Goal: Browse casually: Explore the website without a specific task or goal

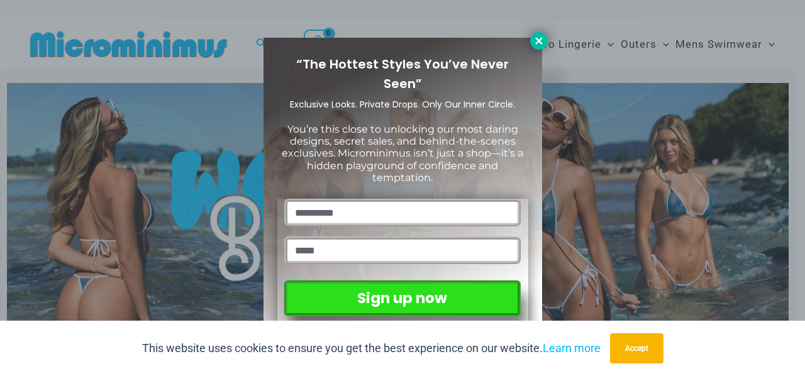
click at [533, 40] on icon at bounding box center [538, 40] width 11 height 11
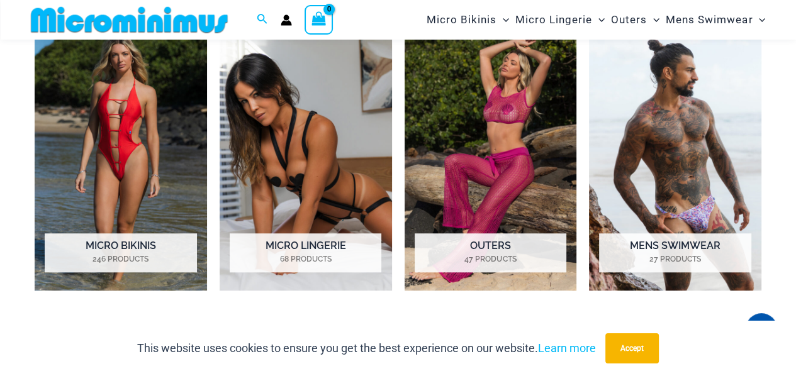
scroll to position [842, 0]
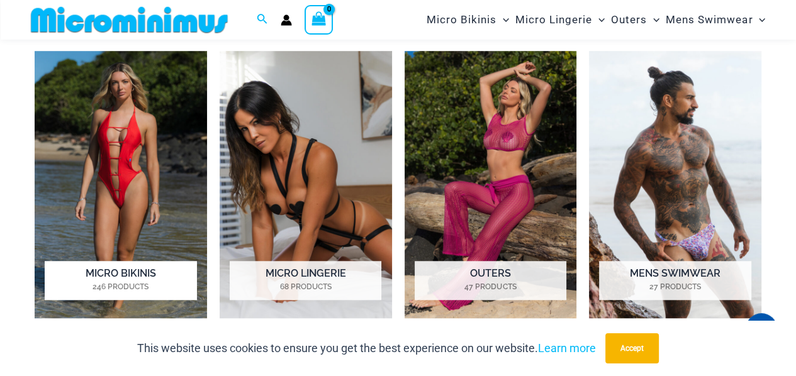
click at [101, 145] on img "Visit product category Micro Bikinis" at bounding box center [121, 184] width 172 height 267
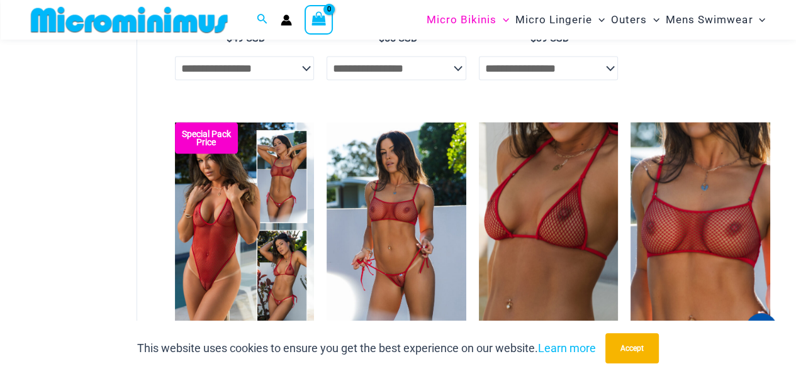
scroll to position [2427, 0]
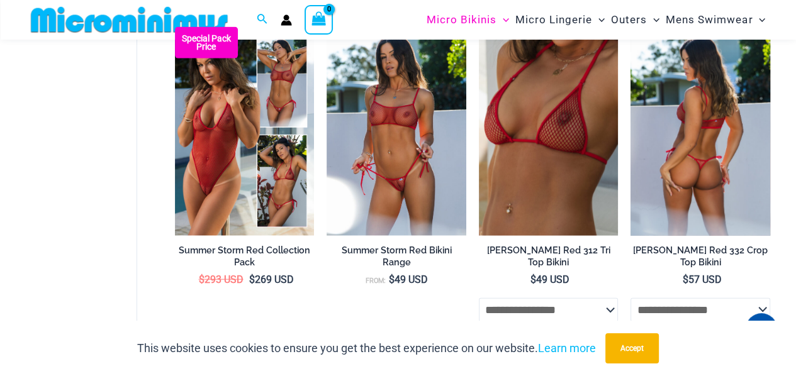
click at [718, 160] on img at bounding box center [700, 131] width 140 height 209
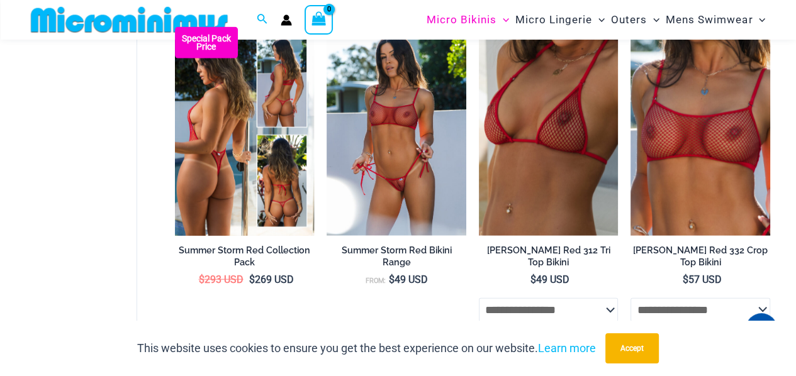
click at [277, 155] on img at bounding box center [245, 131] width 140 height 209
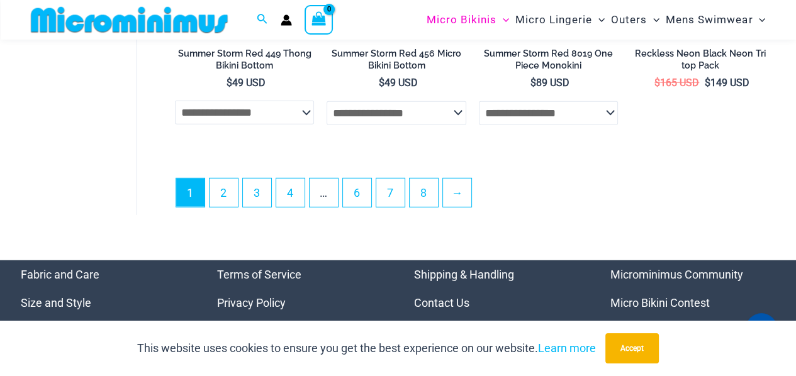
scroll to position [3056, 0]
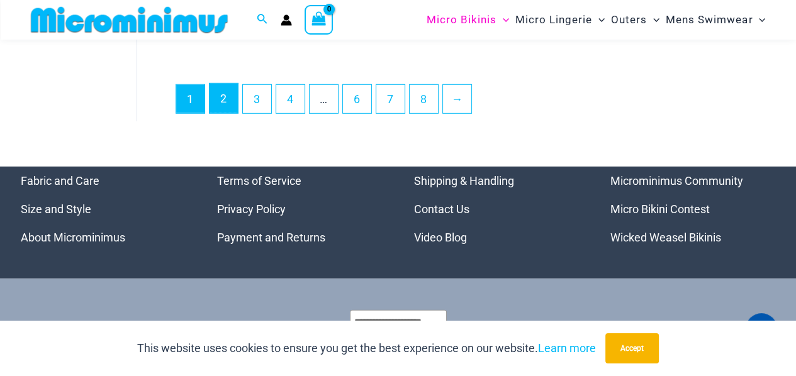
click at [219, 113] on link "2" at bounding box center [223, 99] width 28 height 30
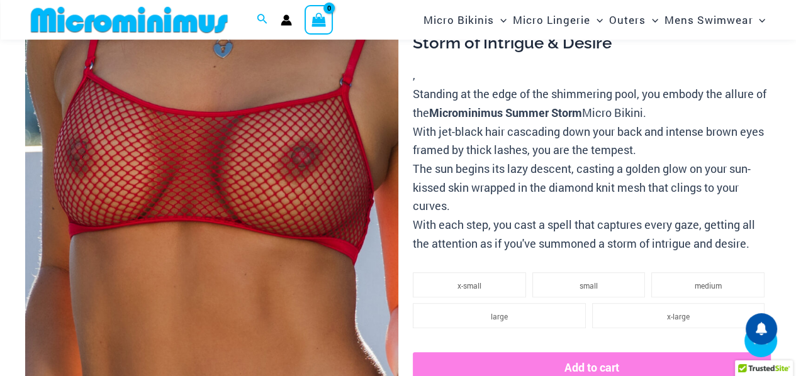
scroll to position [240, 0]
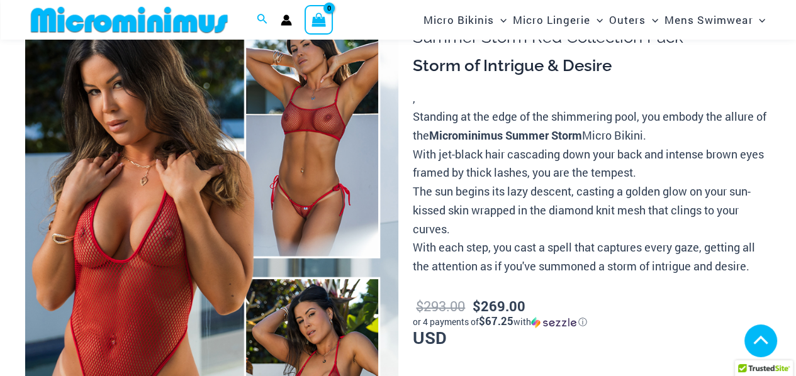
scroll to position [252, 0]
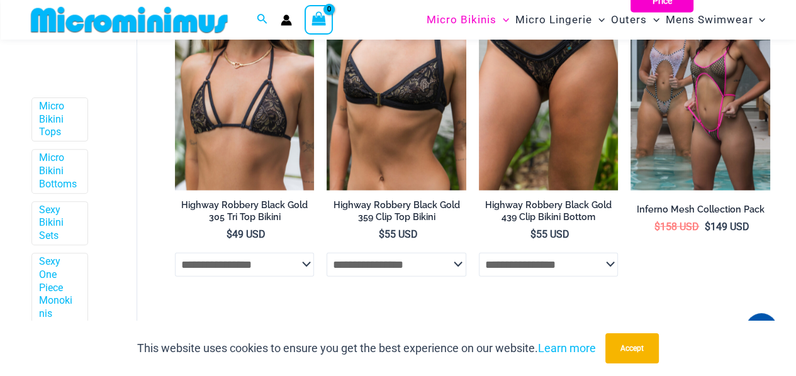
scroll to position [2712, 0]
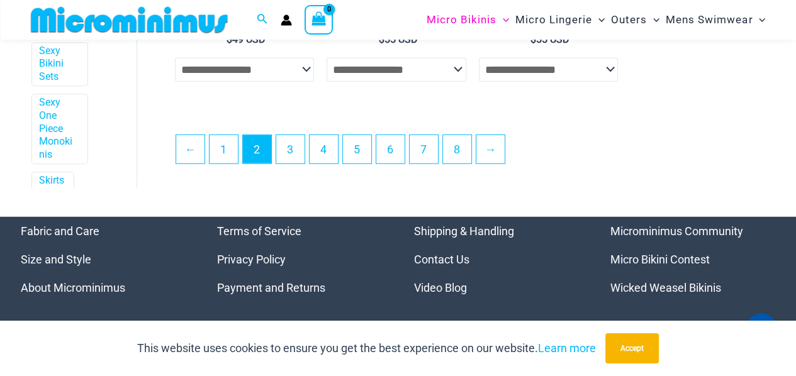
click at [639, 265] on link "Micro Bikini Contest" at bounding box center [659, 259] width 99 height 13
